Goal: Task Accomplishment & Management: Use online tool/utility

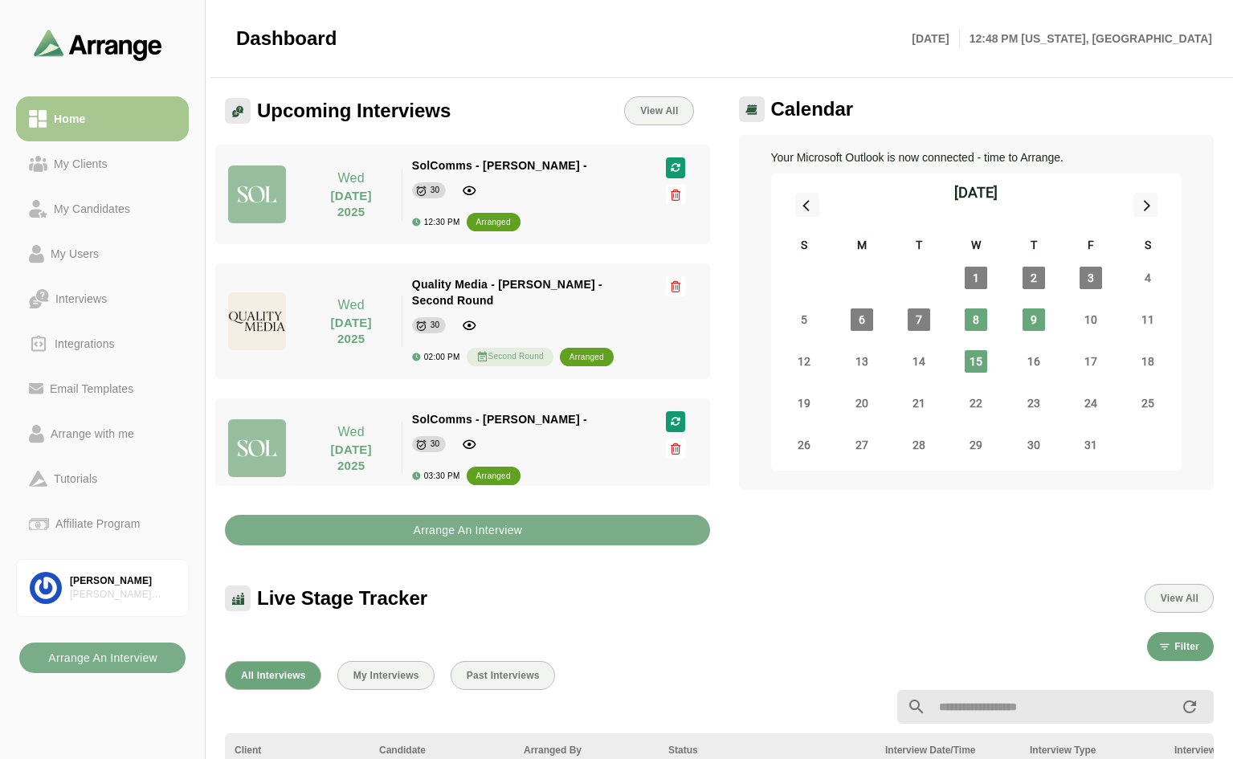
scroll to position [6, 0]
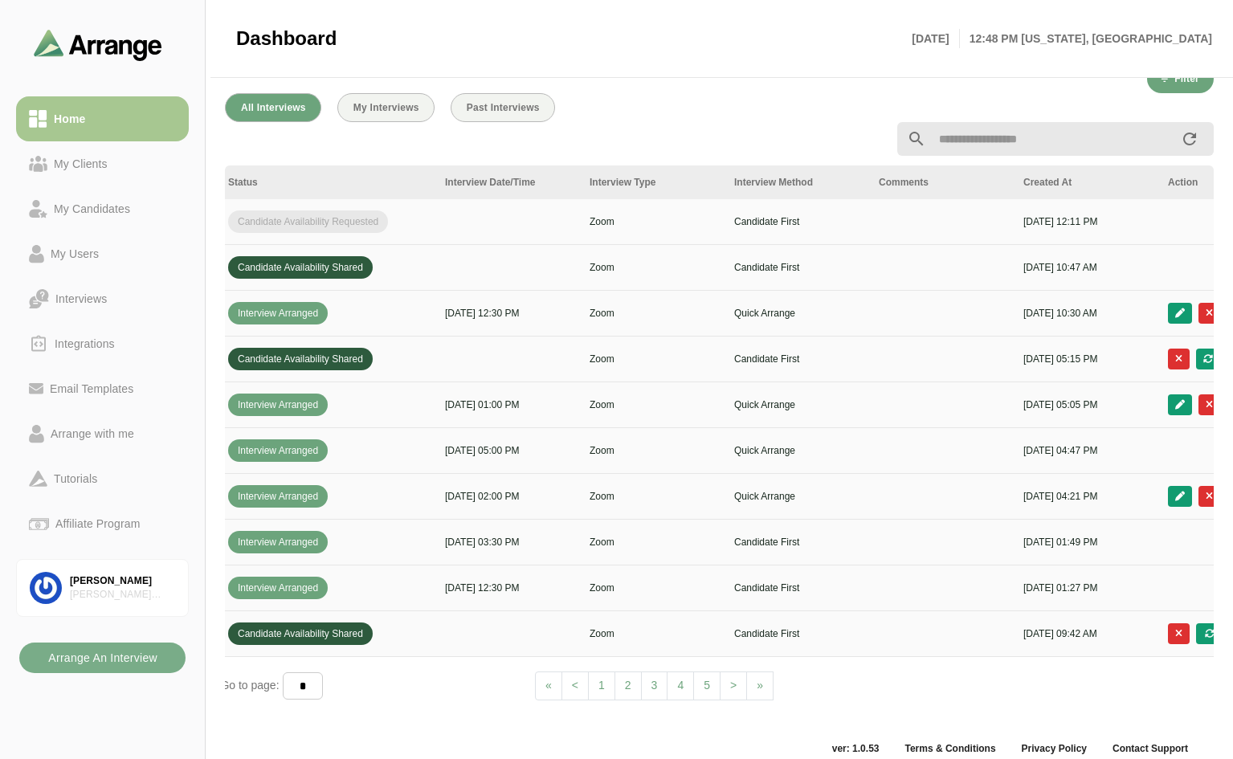
scroll to position [0, 551]
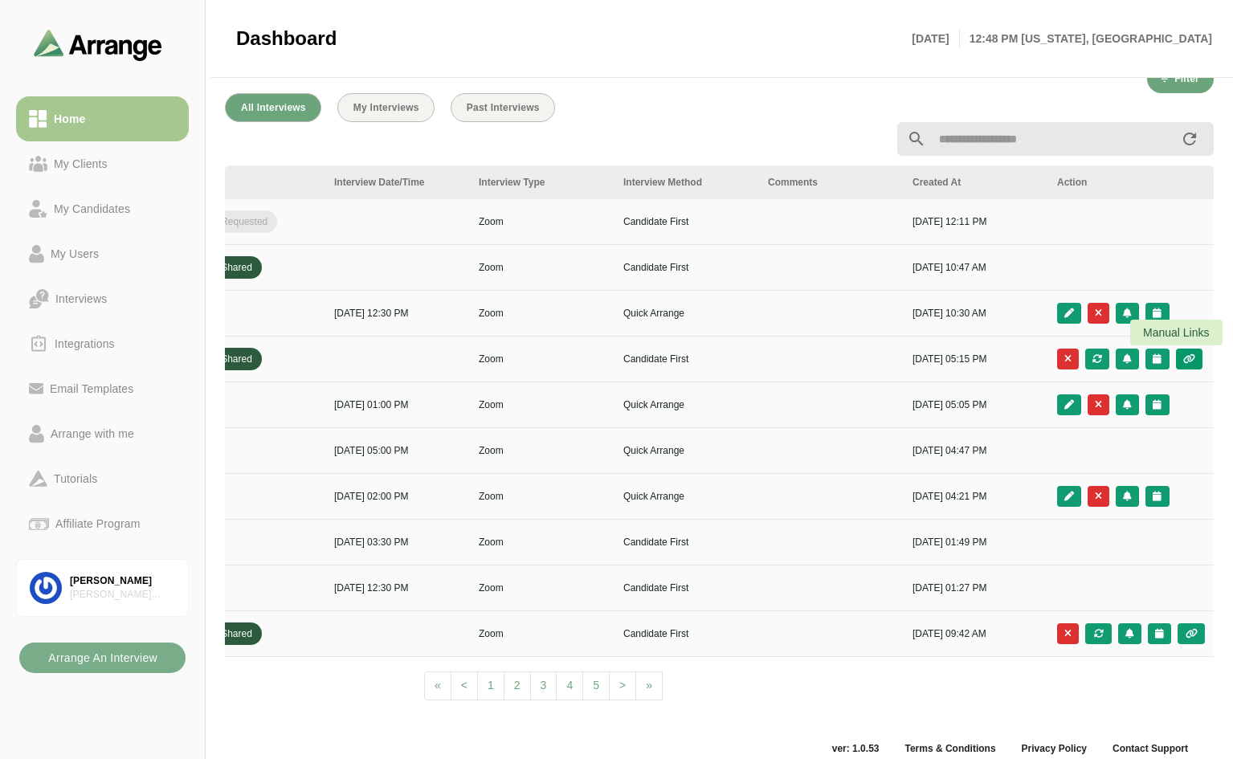
click at [1191, 356] on icon "button" at bounding box center [1190, 359] width 14 height 10
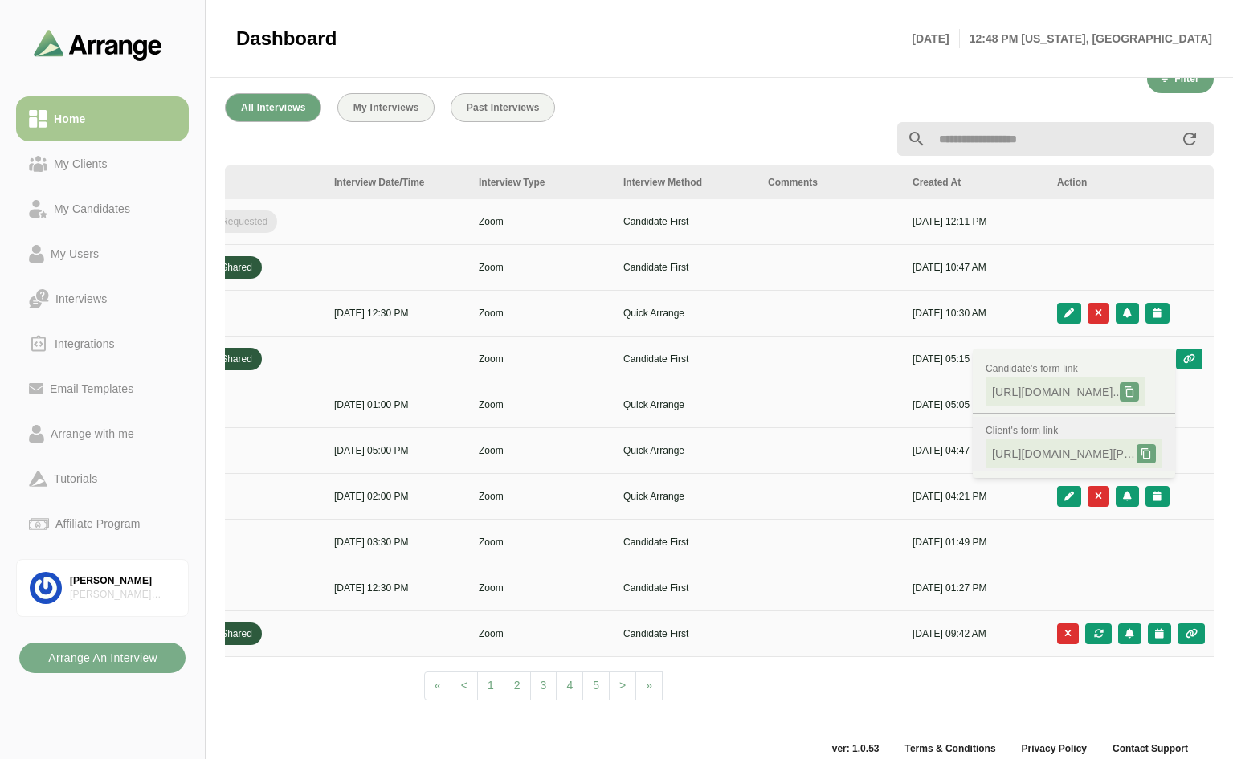
click at [1139, 454] on div at bounding box center [1146, 453] width 19 height 19
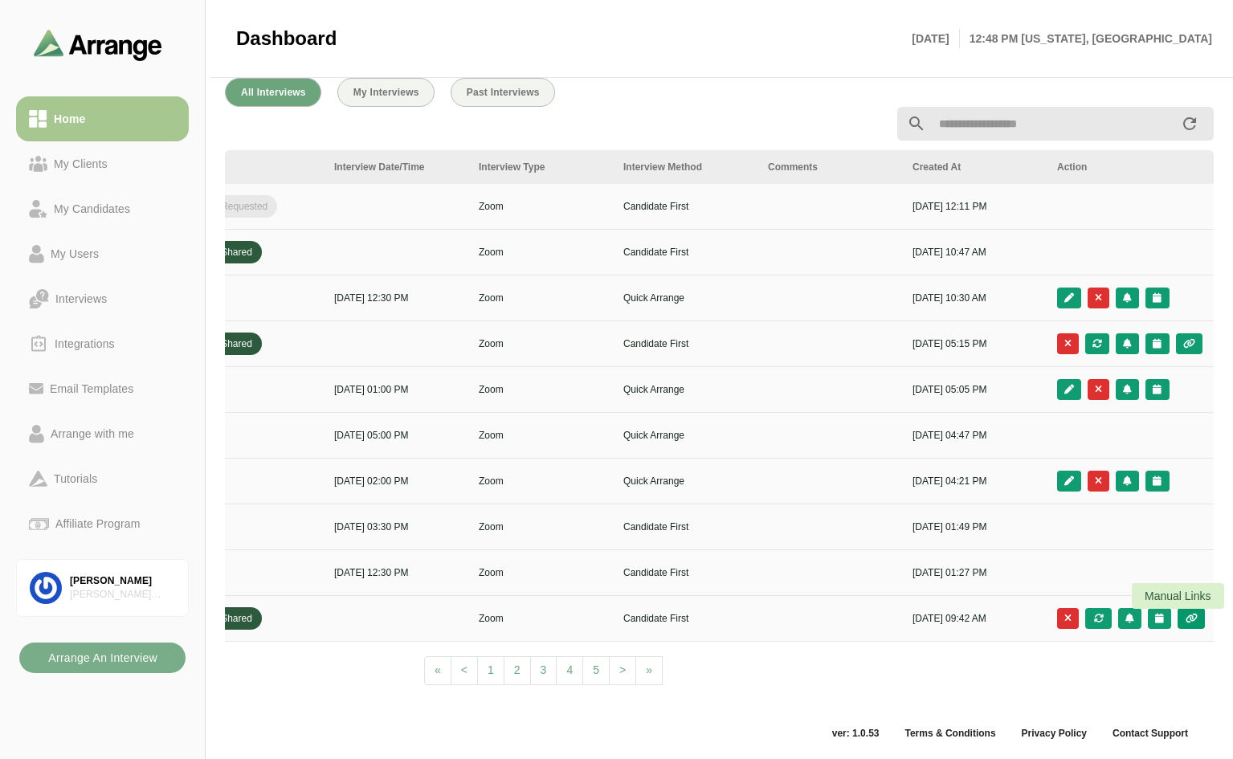
click at [1191, 616] on icon "button" at bounding box center [1191, 619] width 14 height 10
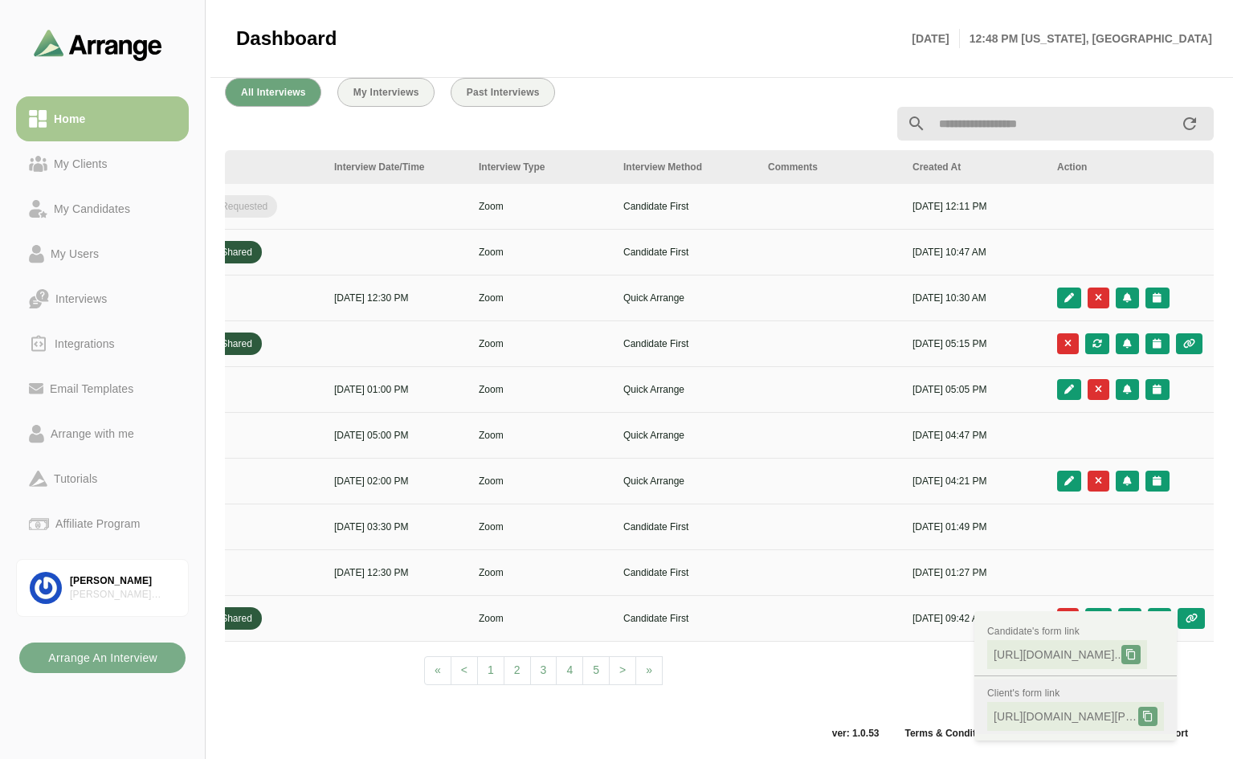
click at [1147, 711] on icon at bounding box center [1148, 716] width 11 height 11
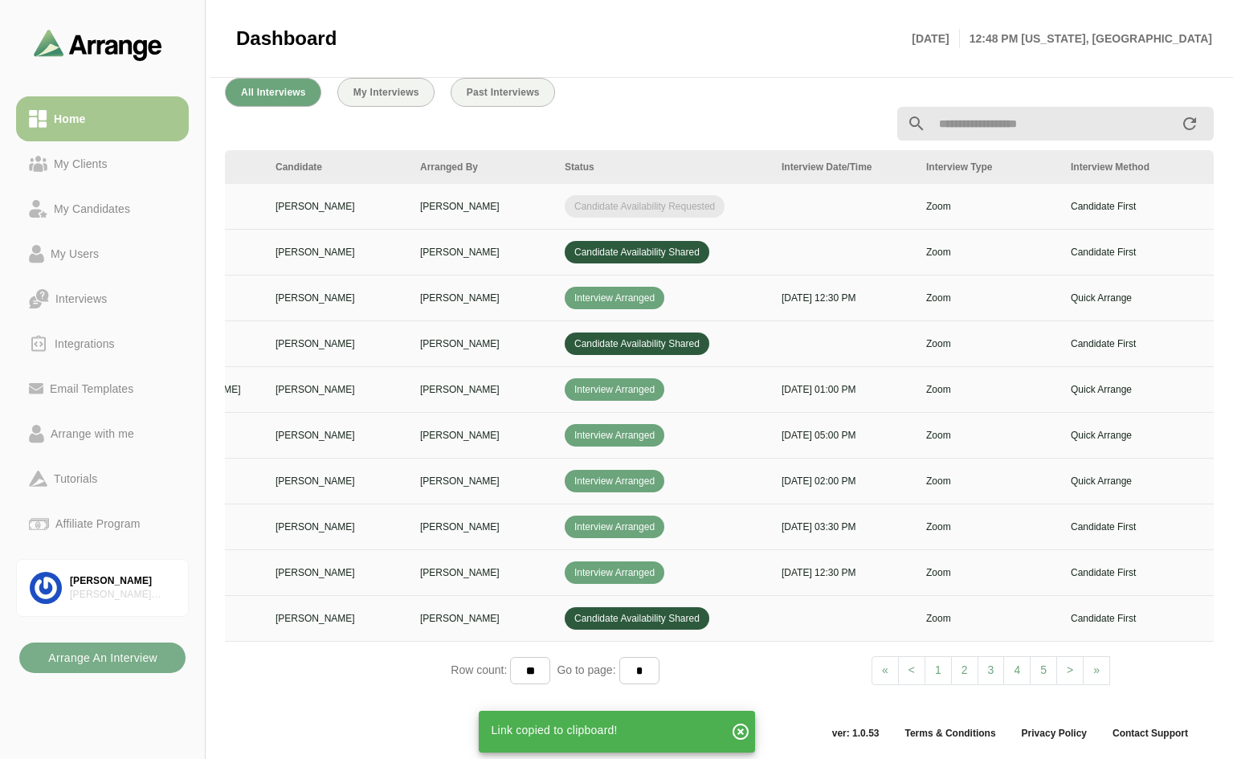
scroll to position [0, 0]
